Goal: Find specific page/section: Find specific page/section

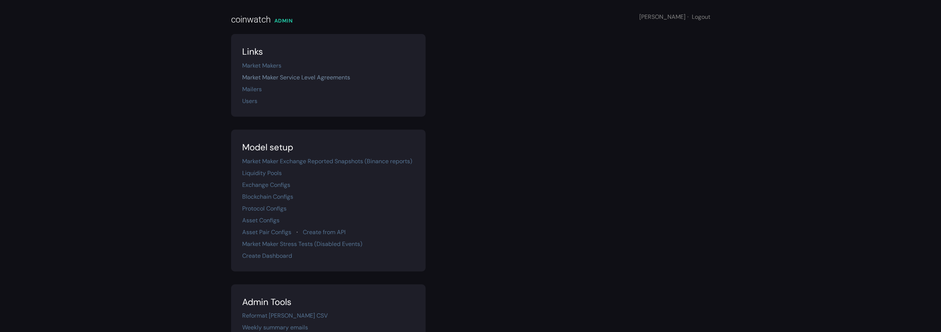
click at [305, 78] on link "Market Maker Service Level Agreements" at bounding box center [296, 78] width 108 height 8
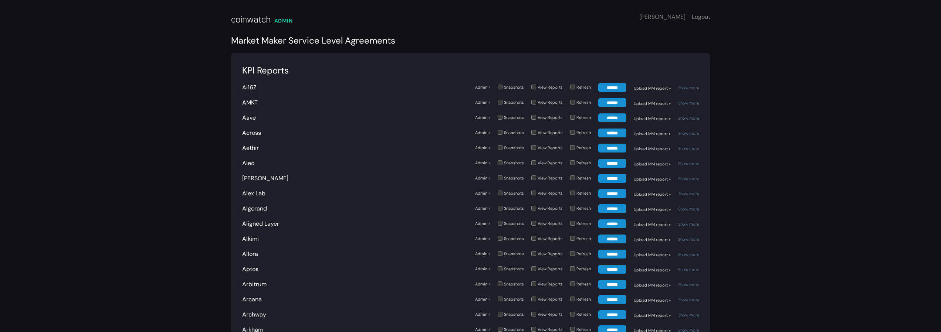
scroll to position [2088, 0]
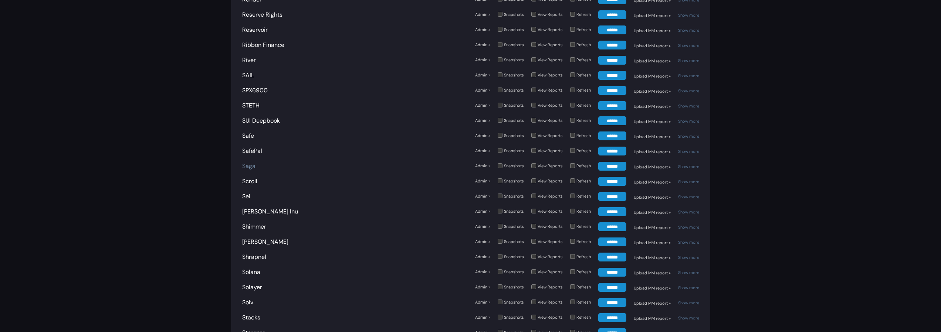
click at [245, 167] on link "Saga" at bounding box center [248, 166] width 13 height 8
drag, startPoint x: 260, startPoint y: 167, endPoint x: 258, endPoint y: 163, distance: 4.3
click at [260, 167] on link "Starknet" at bounding box center [253, 166] width 23 height 8
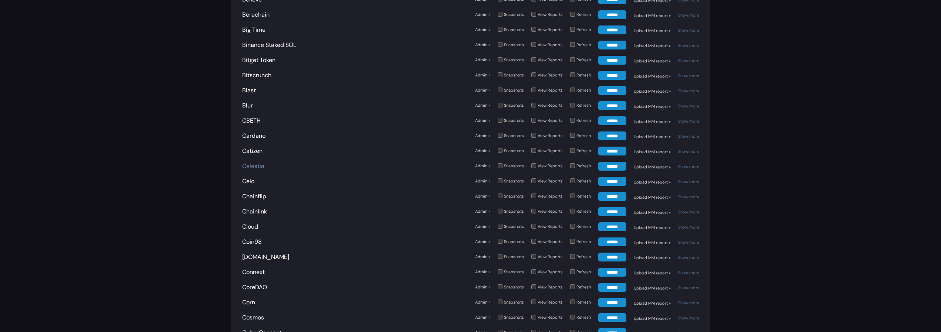
click at [260, 165] on link "Celestia" at bounding box center [253, 166] width 22 height 8
